Goal: Complete application form

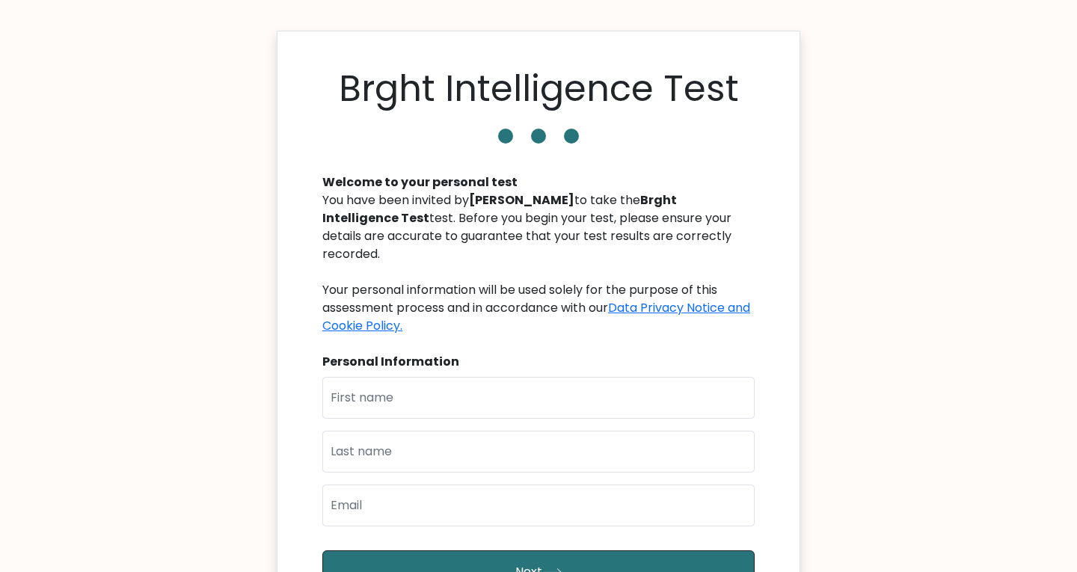
scroll to position [6, 0]
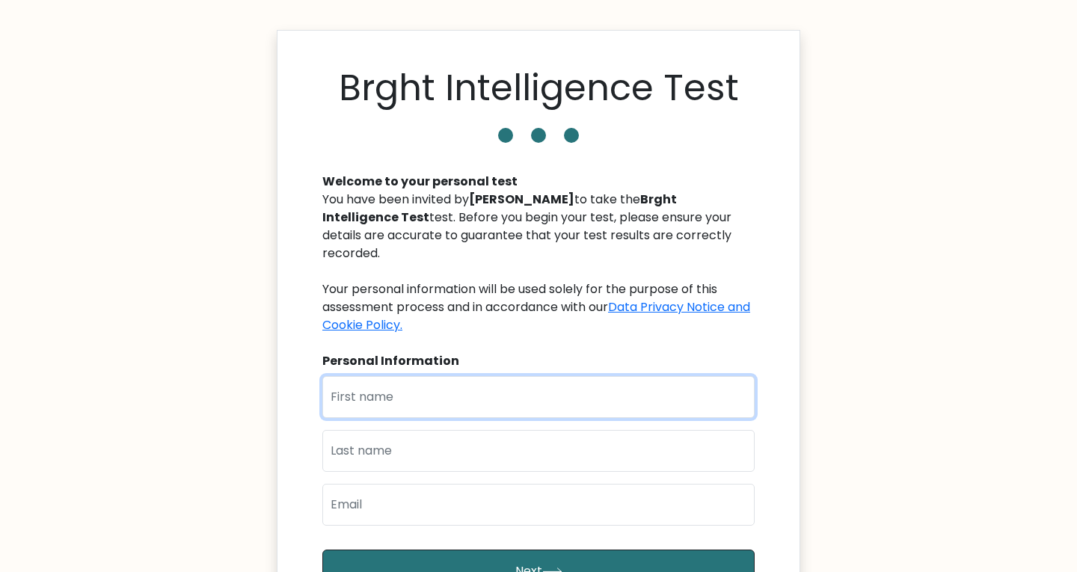
click at [518, 376] on input "text" at bounding box center [538, 397] width 432 height 42
type input "[PERSON_NAME]"
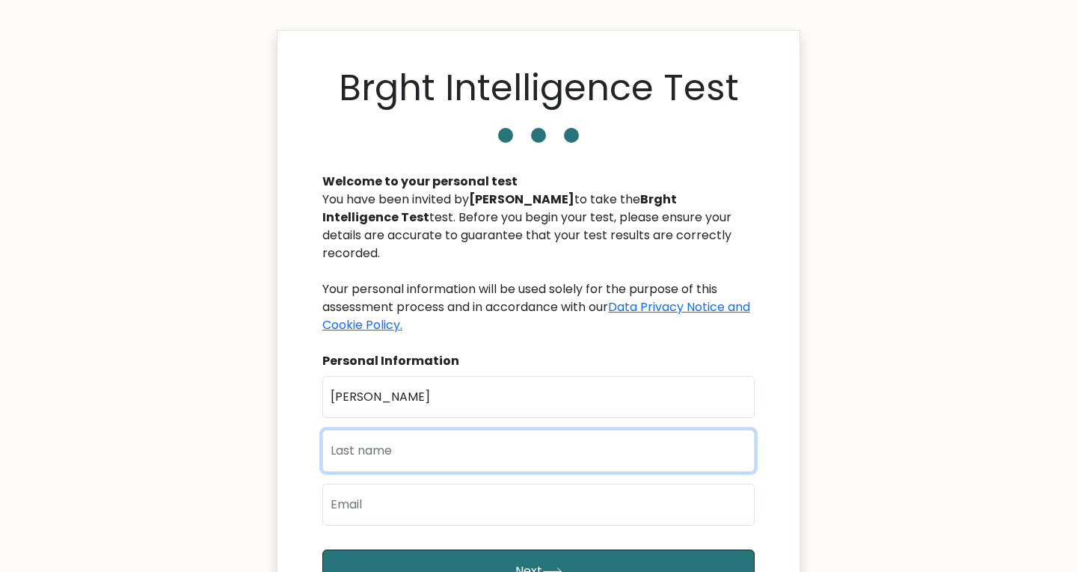
click at [375, 430] on input "text" at bounding box center [538, 451] width 432 height 42
type input "Liew"
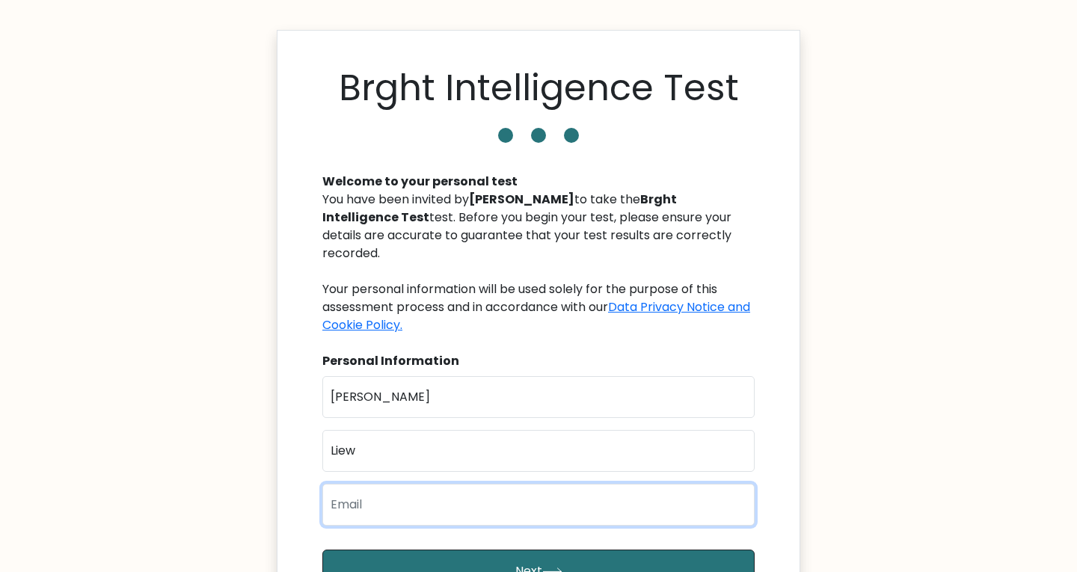
click at [357, 484] on input "email" at bounding box center [538, 505] width 432 height 42
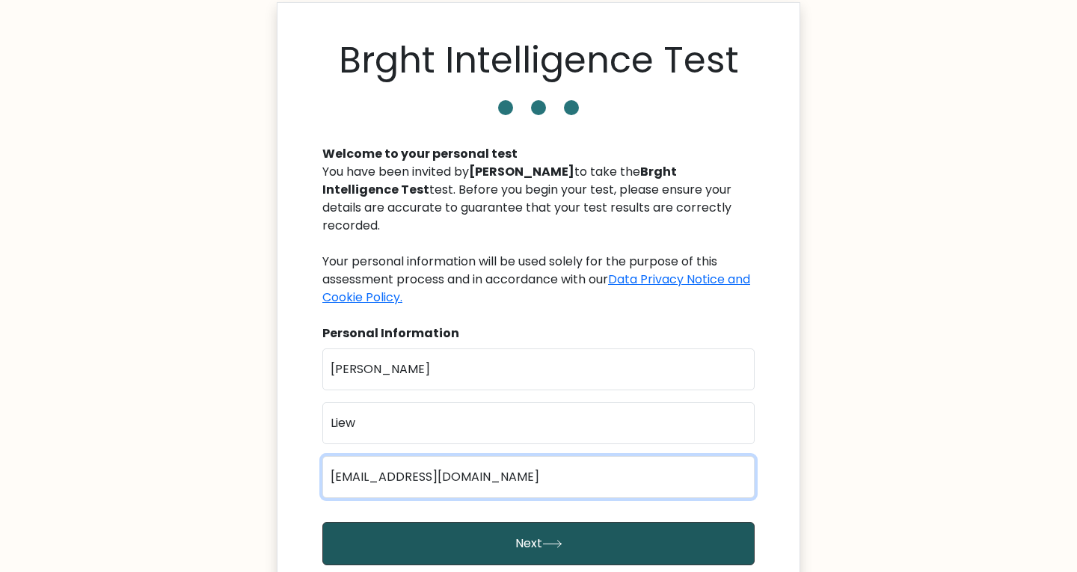
type input "raphaelhc17@gmail.com"
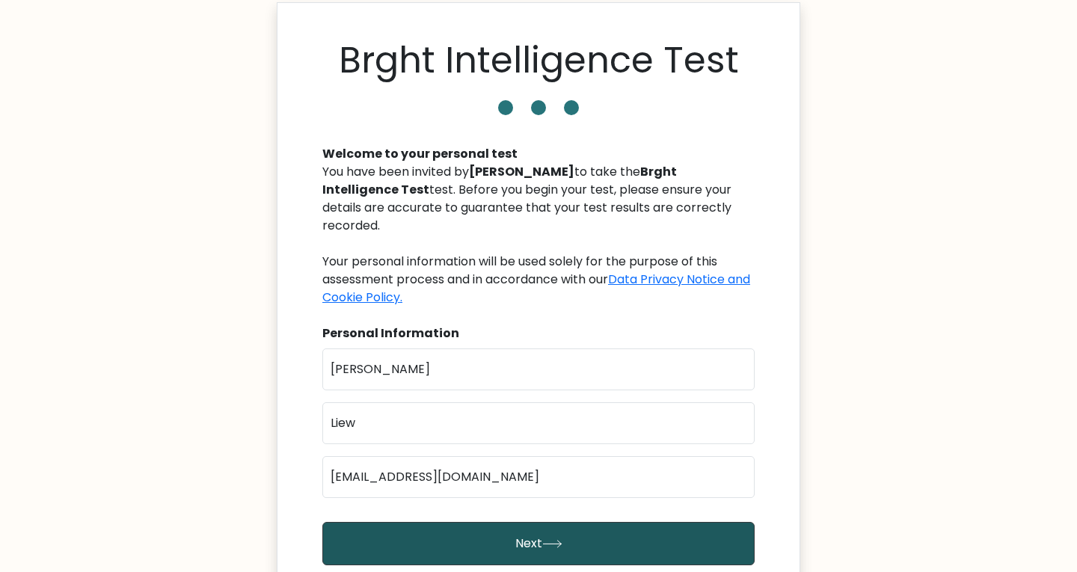
click at [400, 527] on button "Next" at bounding box center [538, 543] width 432 height 43
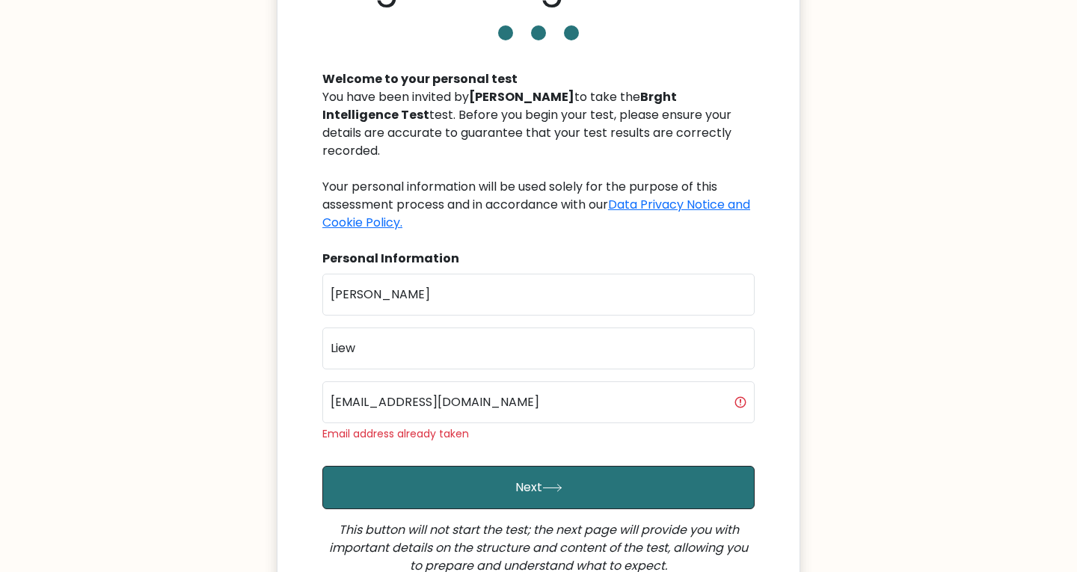
scroll to position [115, 0]
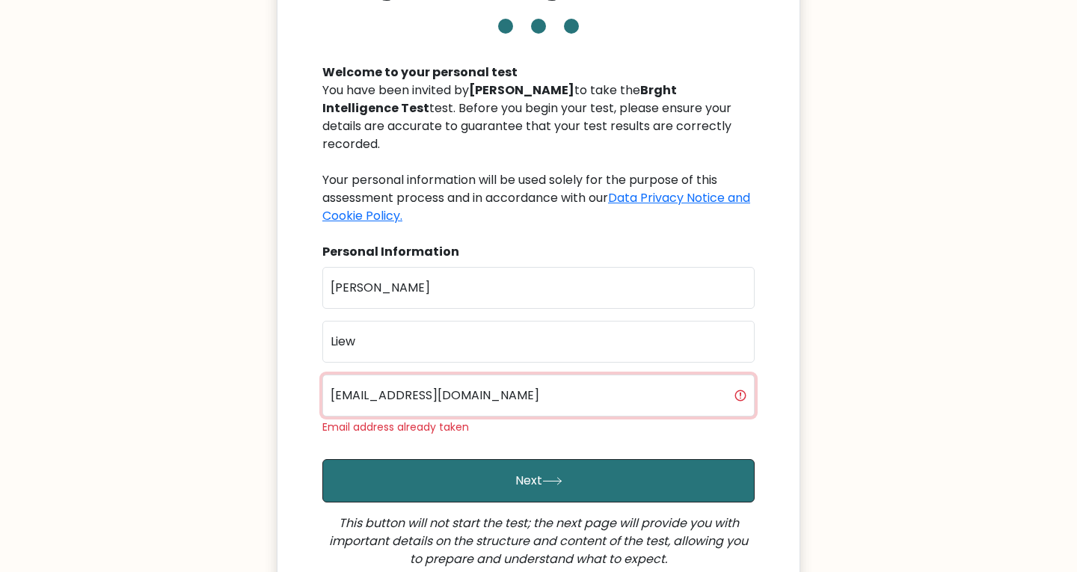
drag, startPoint x: 560, startPoint y: 390, endPoint x: 326, endPoint y: 391, distance: 234.1
click at [326, 391] on input "raphaelhc17@gmail.com" at bounding box center [538, 396] width 432 height 42
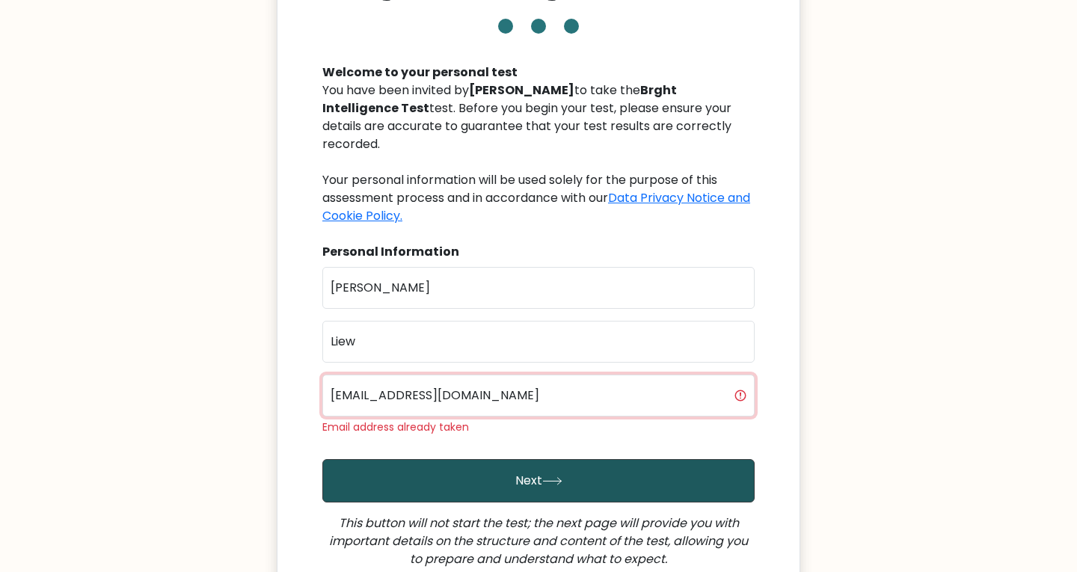
type input "lawrence_415@hotmail.com"
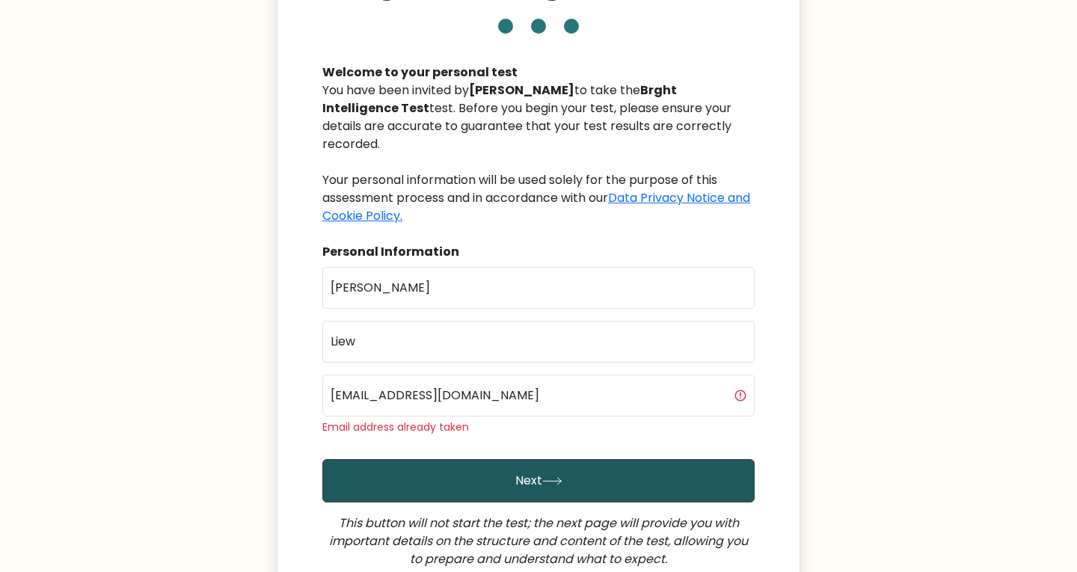
click at [518, 468] on button "Next" at bounding box center [538, 480] width 432 height 43
